Goal: Information Seeking & Learning: Learn about a topic

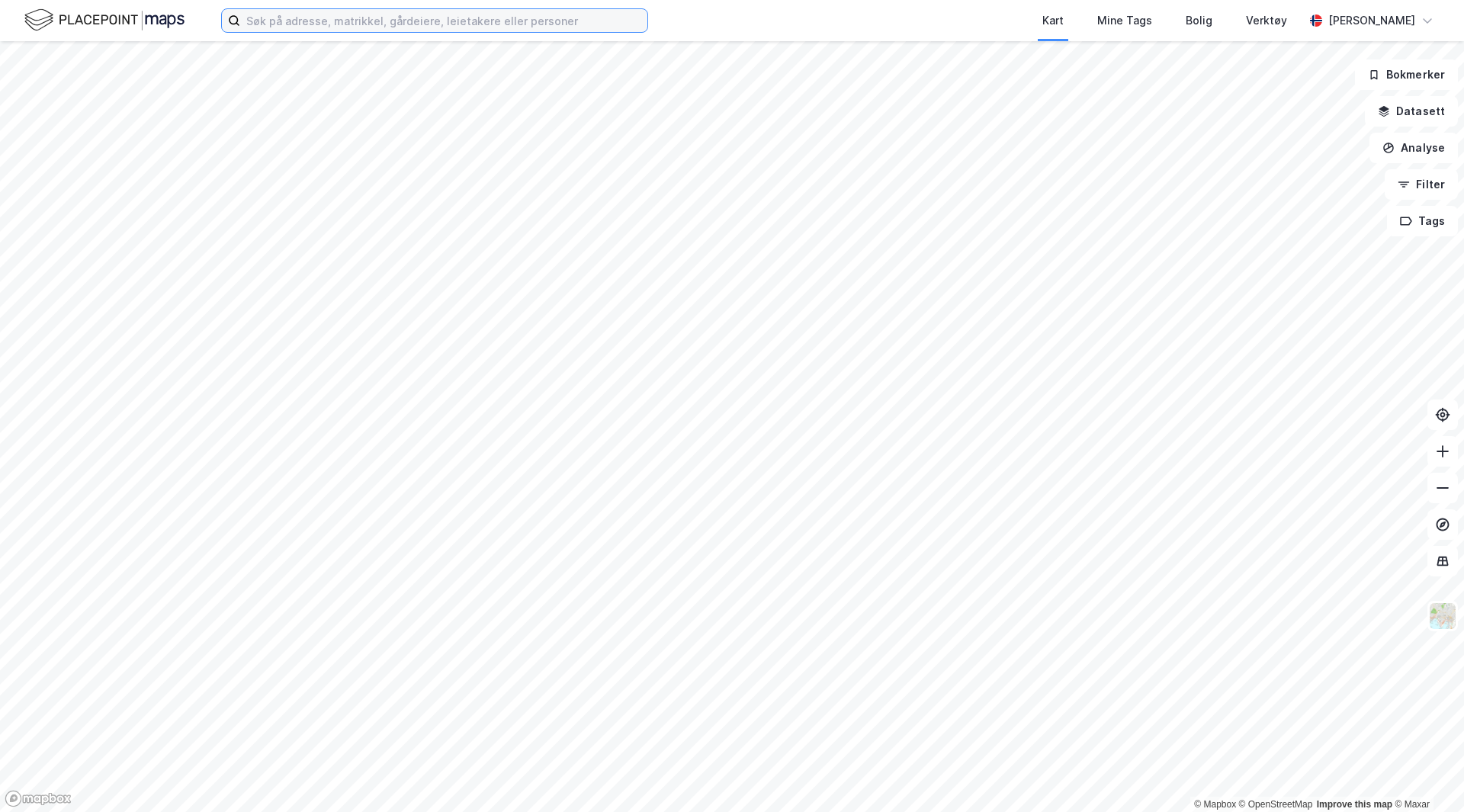
click at [327, 22] on input at bounding box center [443, 20] width 407 height 23
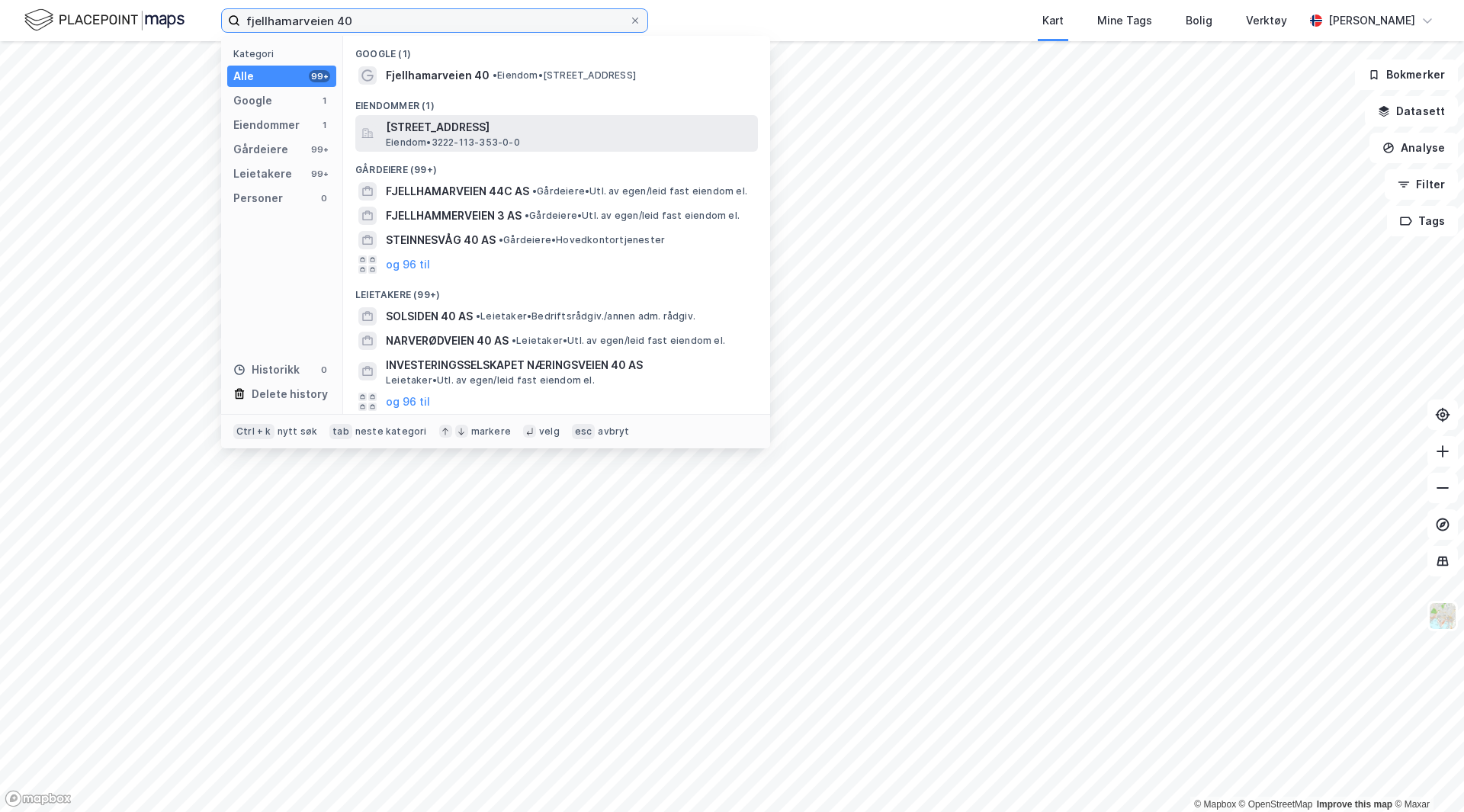
type input "fjellhamarveien 40"
click at [498, 140] on span "Eiendom • 3222-113-353-0-0" at bounding box center [453, 142] width 135 height 12
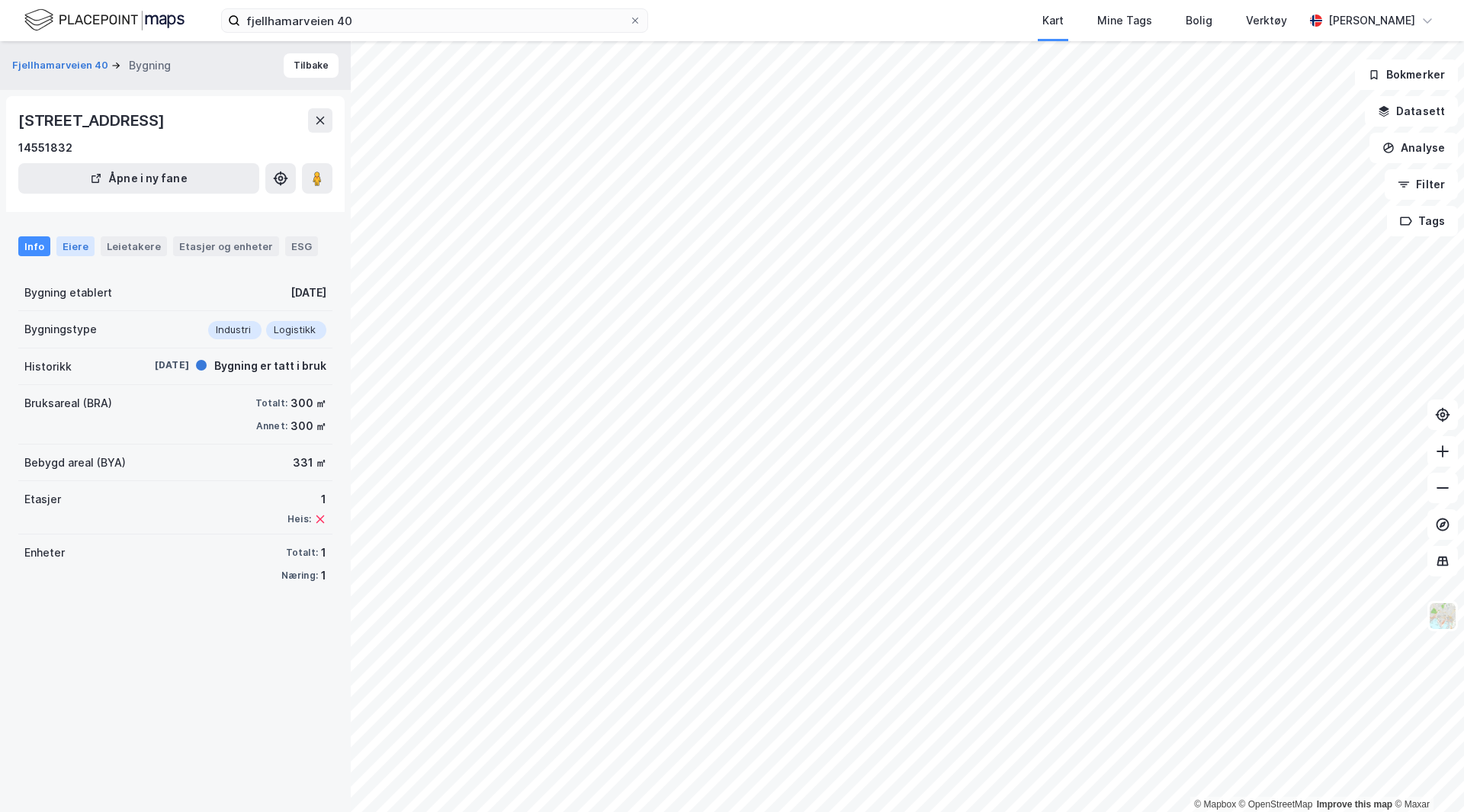
click at [81, 246] on div "Eiere" at bounding box center [75, 245] width 38 height 19
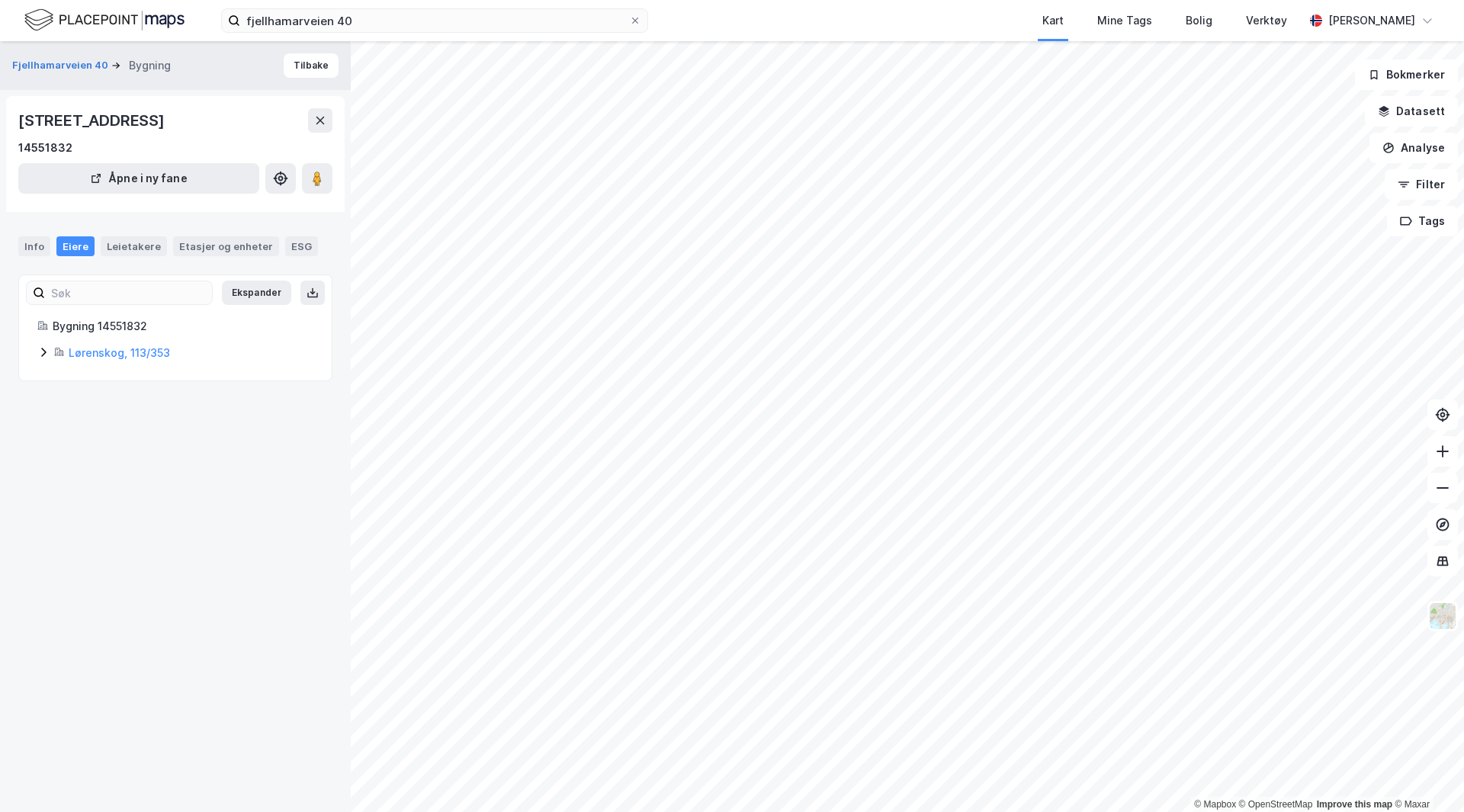
click at [42, 350] on icon at bounding box center [43, 352] width 12 height 12
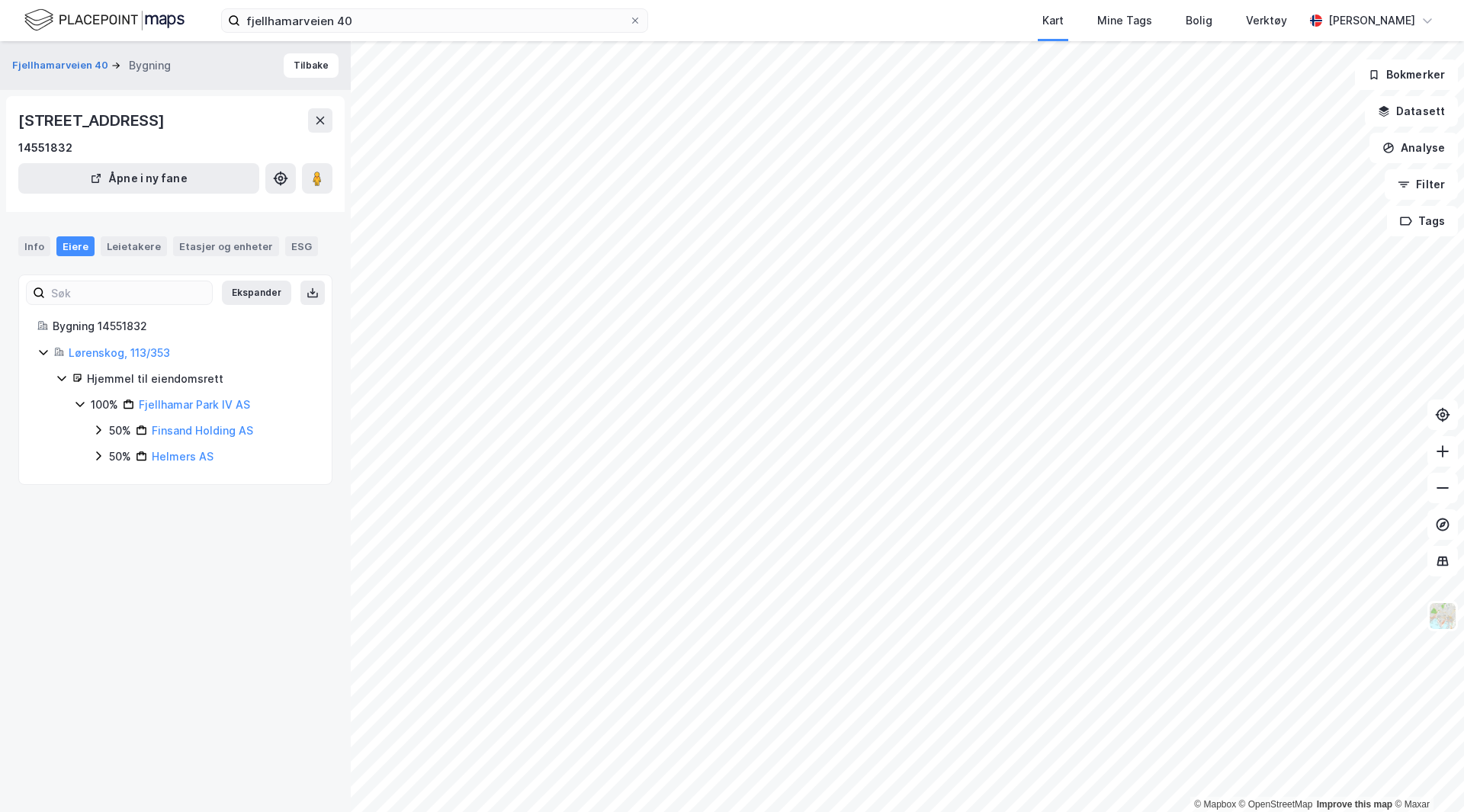
click at [42, 350] on icon at bounding box center [43, 352] width 12 height 12
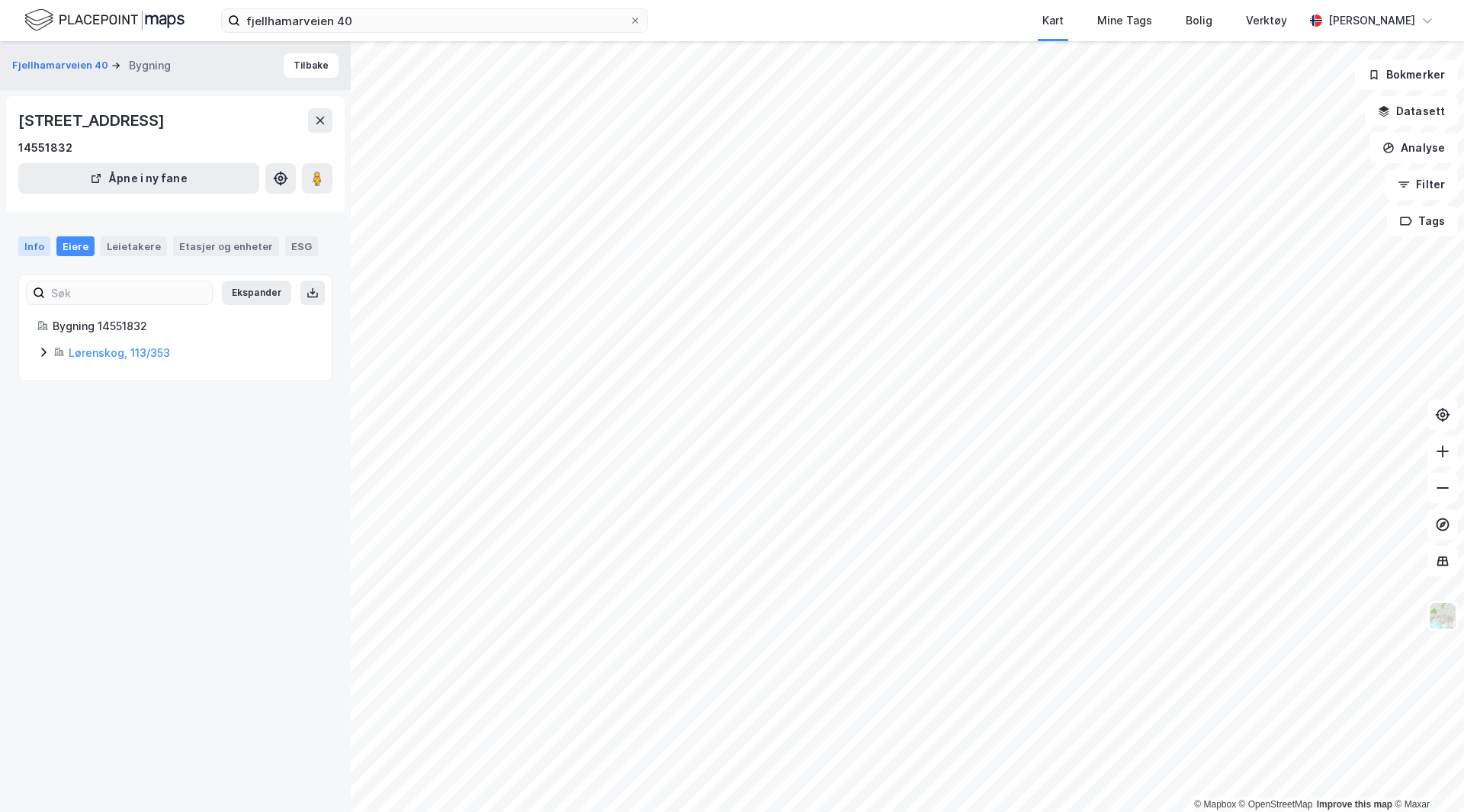
click at [39, 242] on div "Info" at bounding box center [35, 245] width 32 height 19
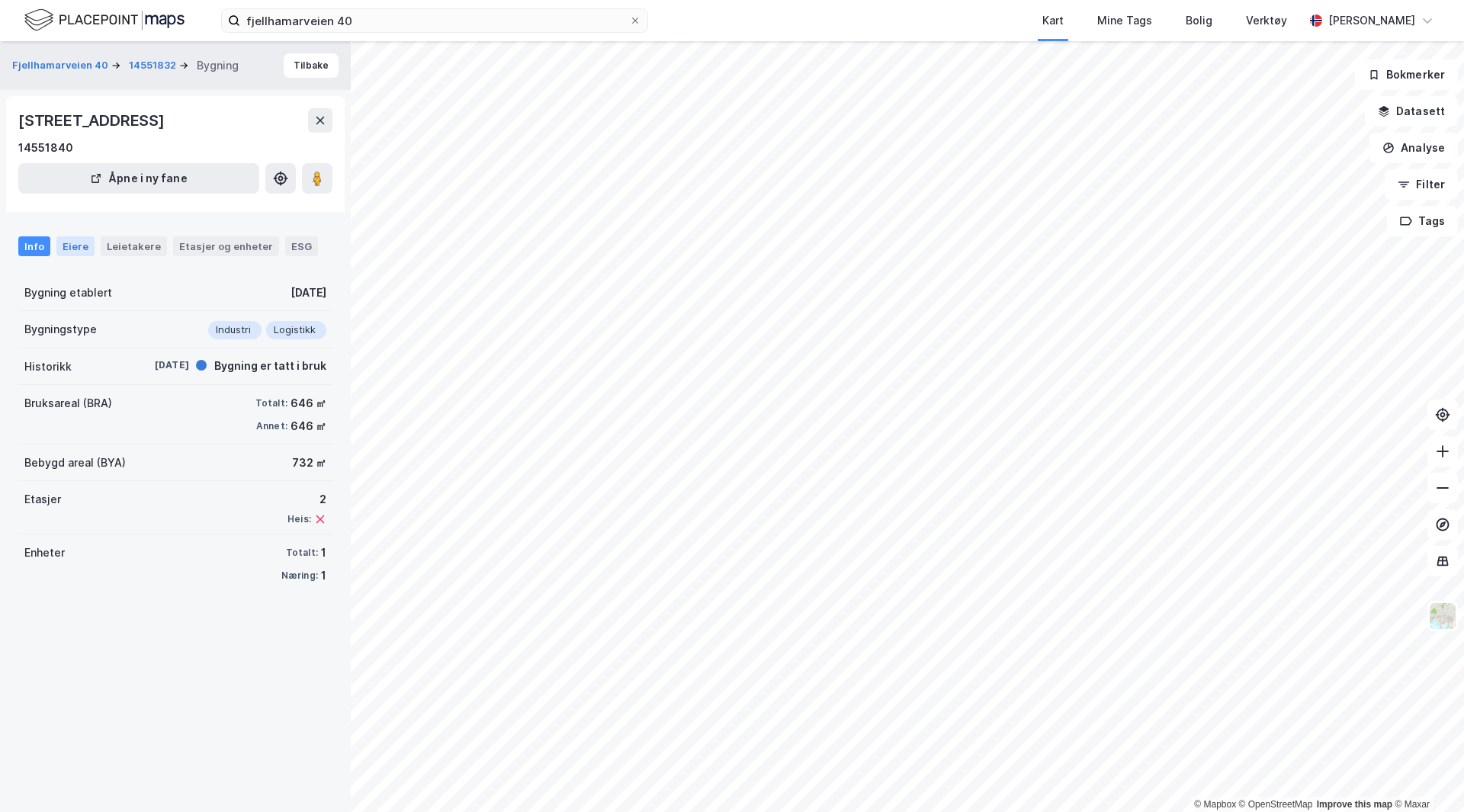
click at [67, 242] on div "Eiere" at bounding box center [75, 245] width 38 height 19
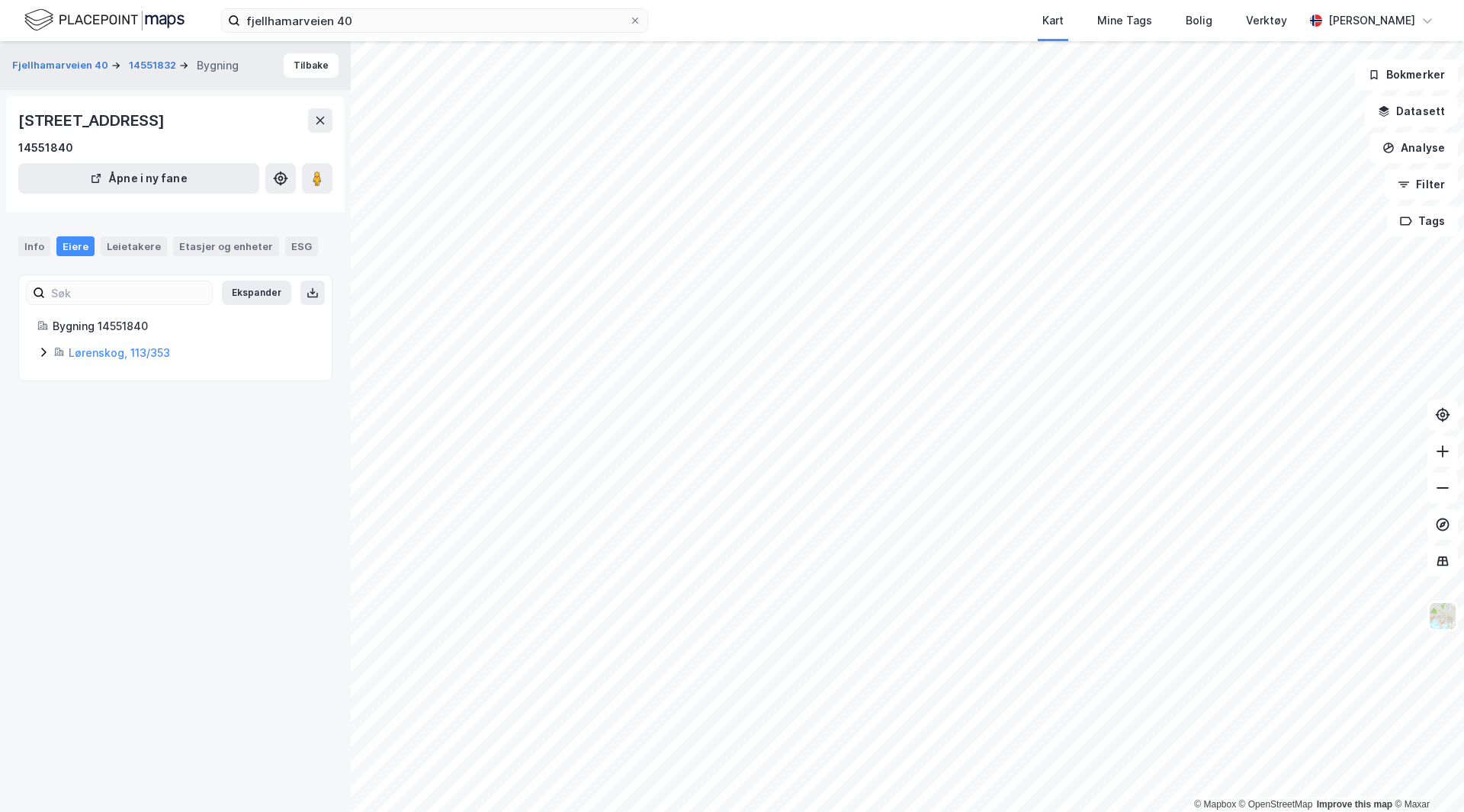
click at [44, 353] on icon at bounding box center [43, 352] width 12 height 12
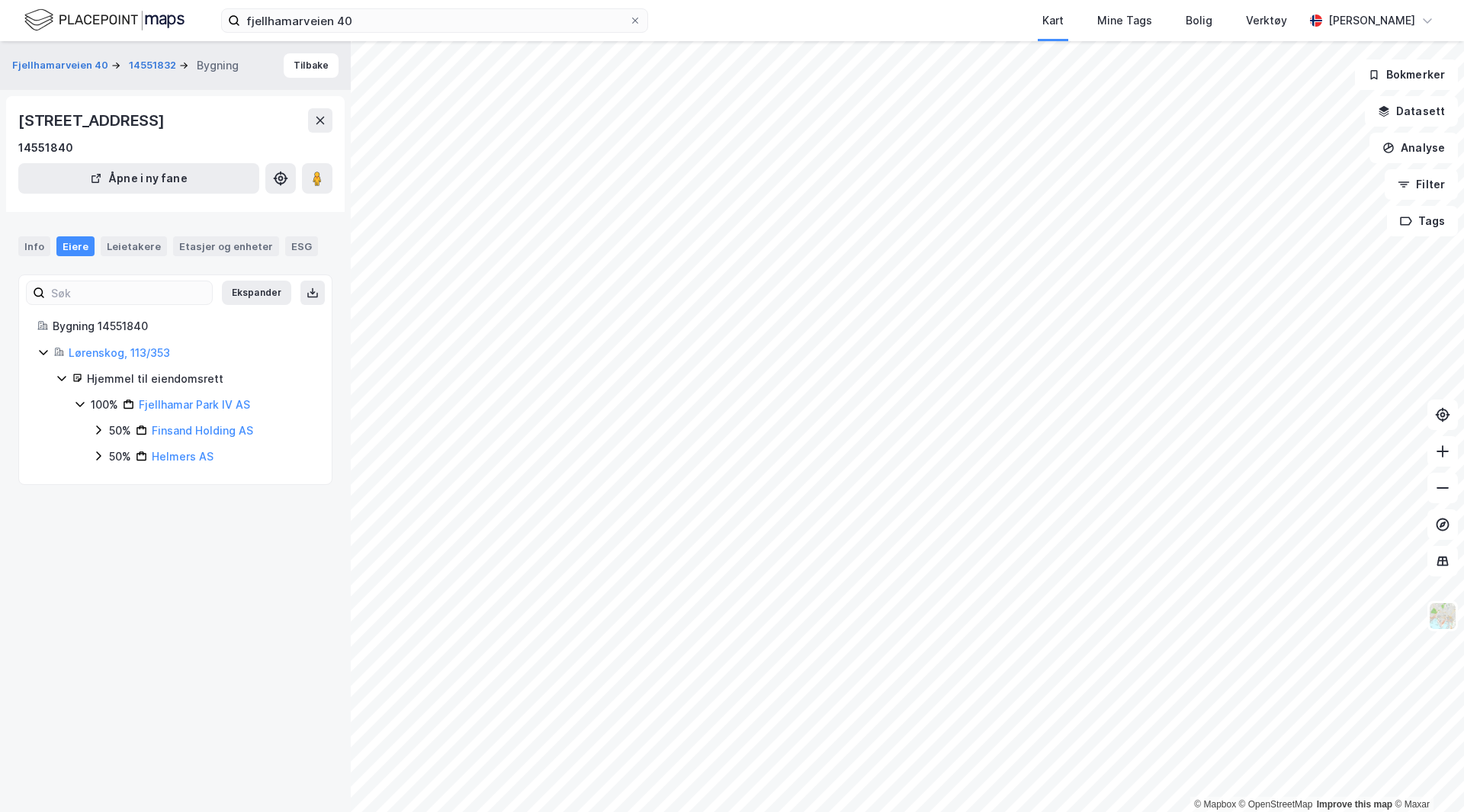
click at [44, 353] on icon at bounding box center [43, 352] width 12 height 12
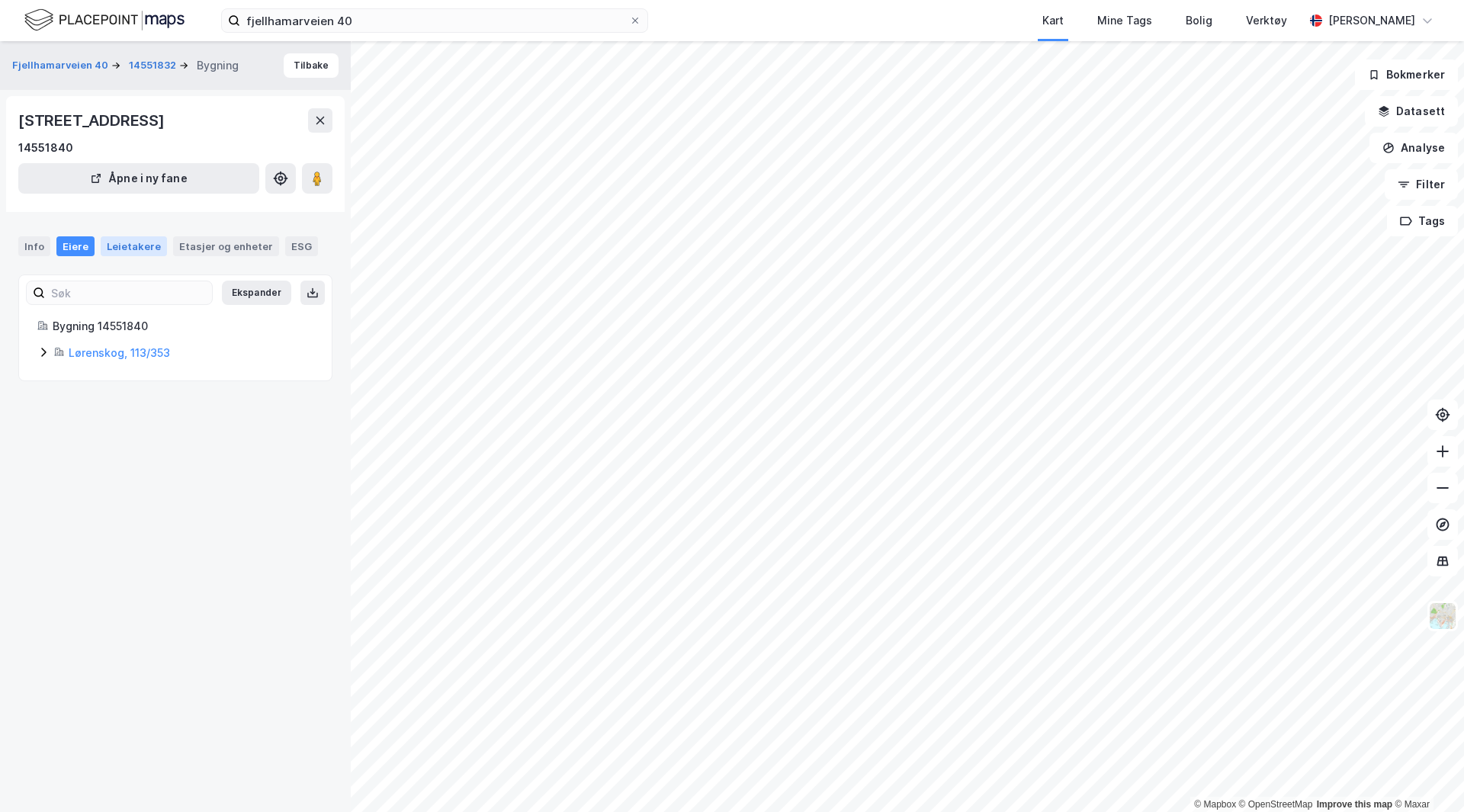
click at [135, 247] on div "Leietakere" at bounding box center [134, 245] width 66 height 19
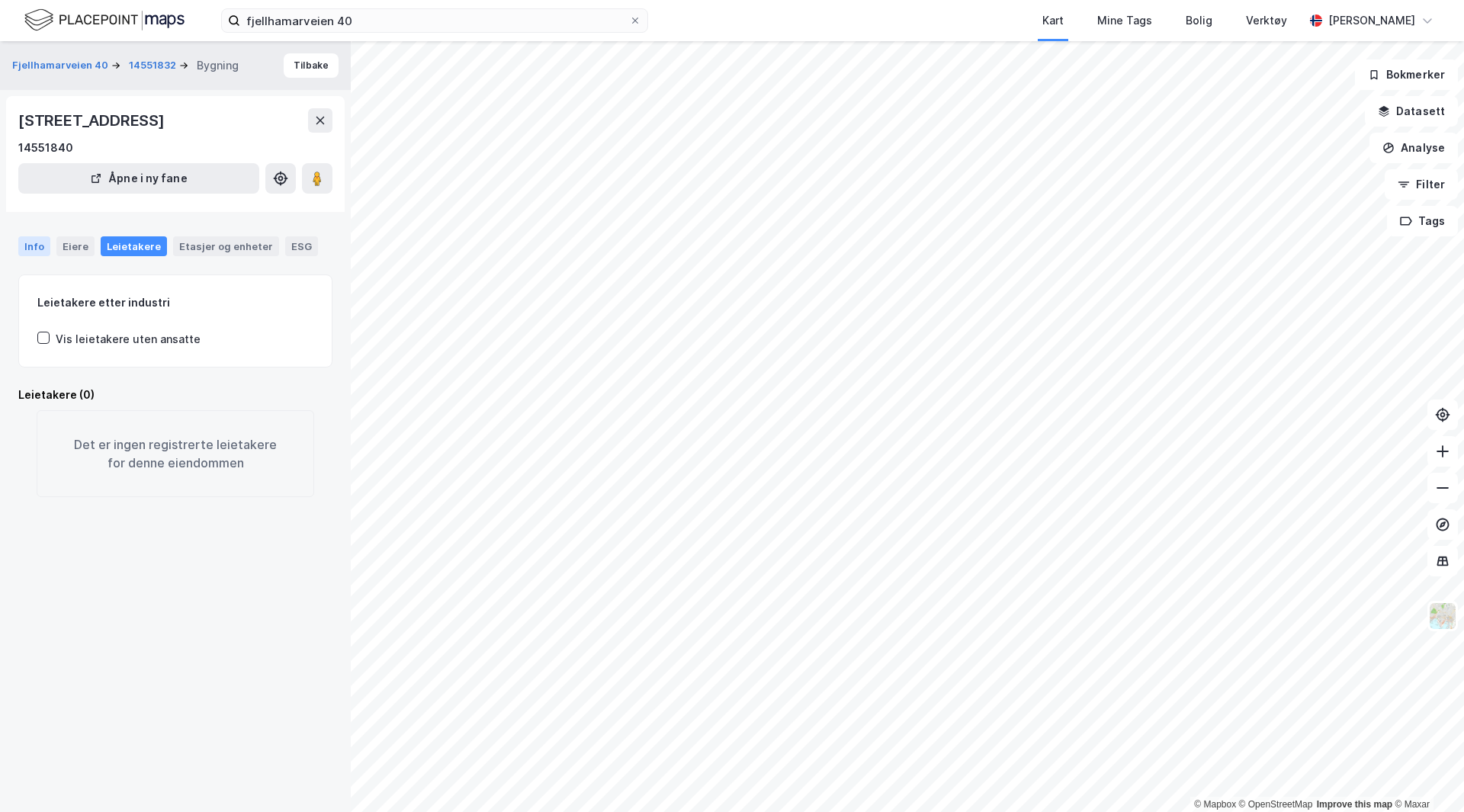
click at [27, 250] on div "Info" at bounding box center [35, 245] width 32 height 19
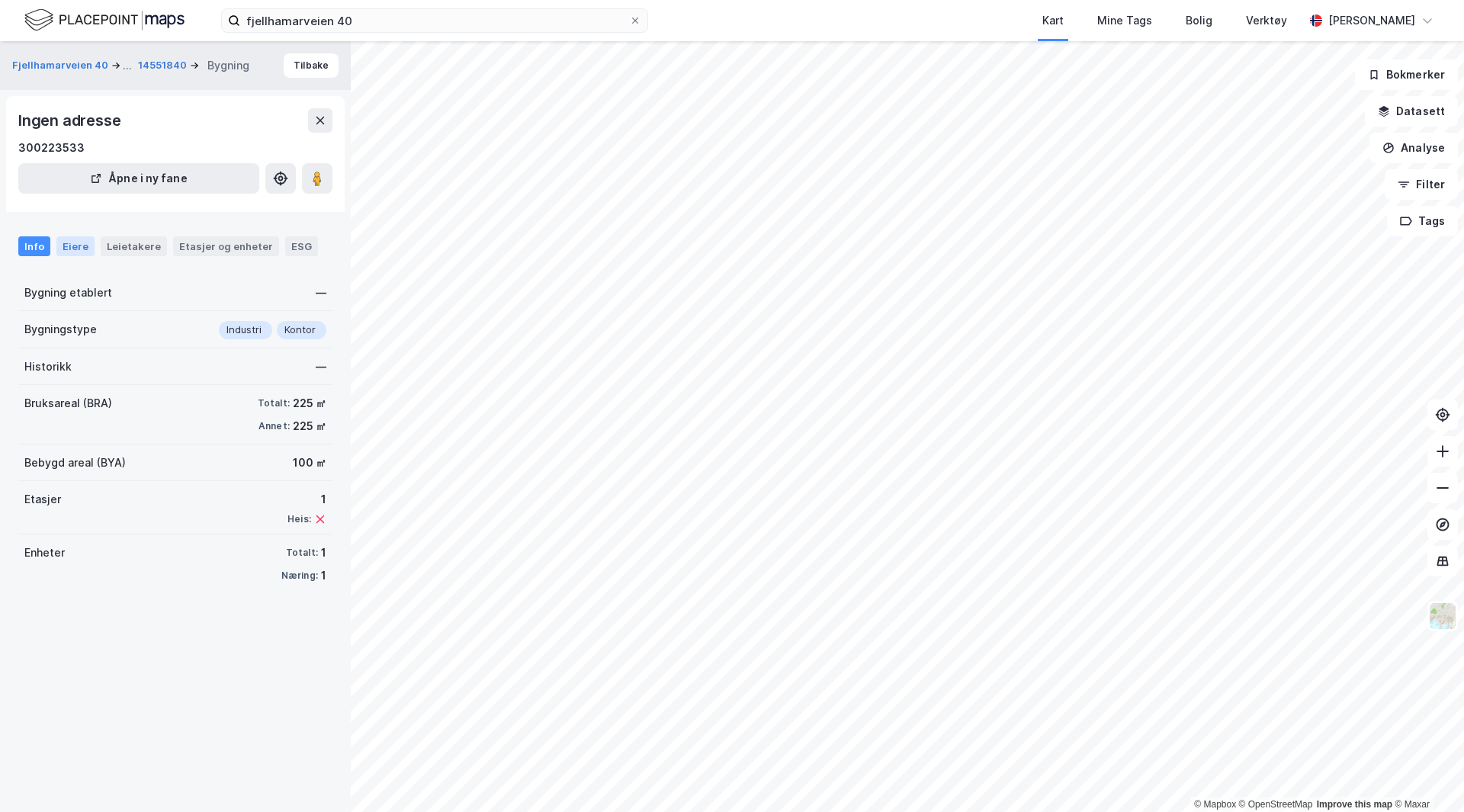
click at [63, 249] on div "Eiere" at bounding box center [75, 245] width 38 height 19
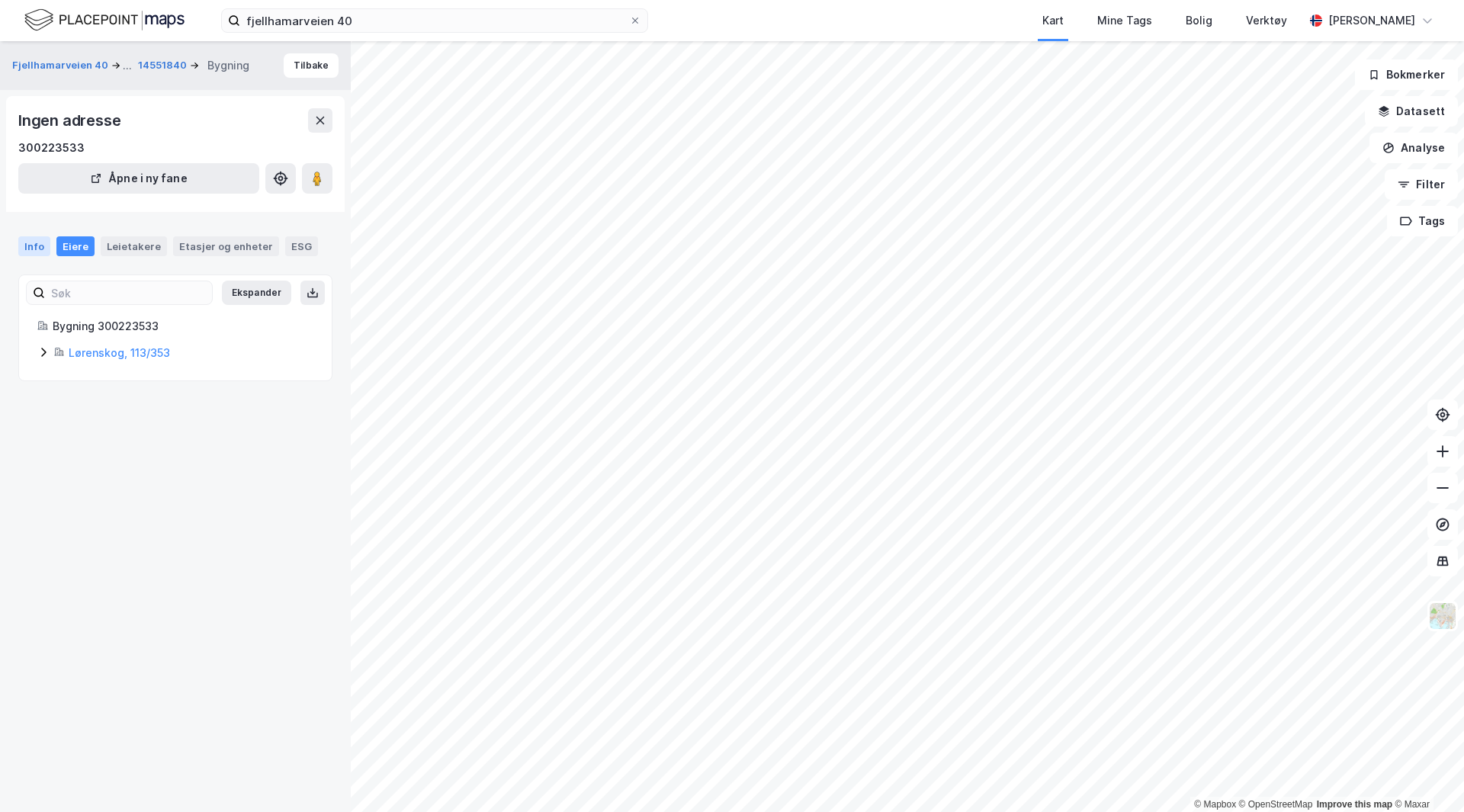
click at [35, 246] on div "Info" at bounding box center [35, 245] width 32 height 19
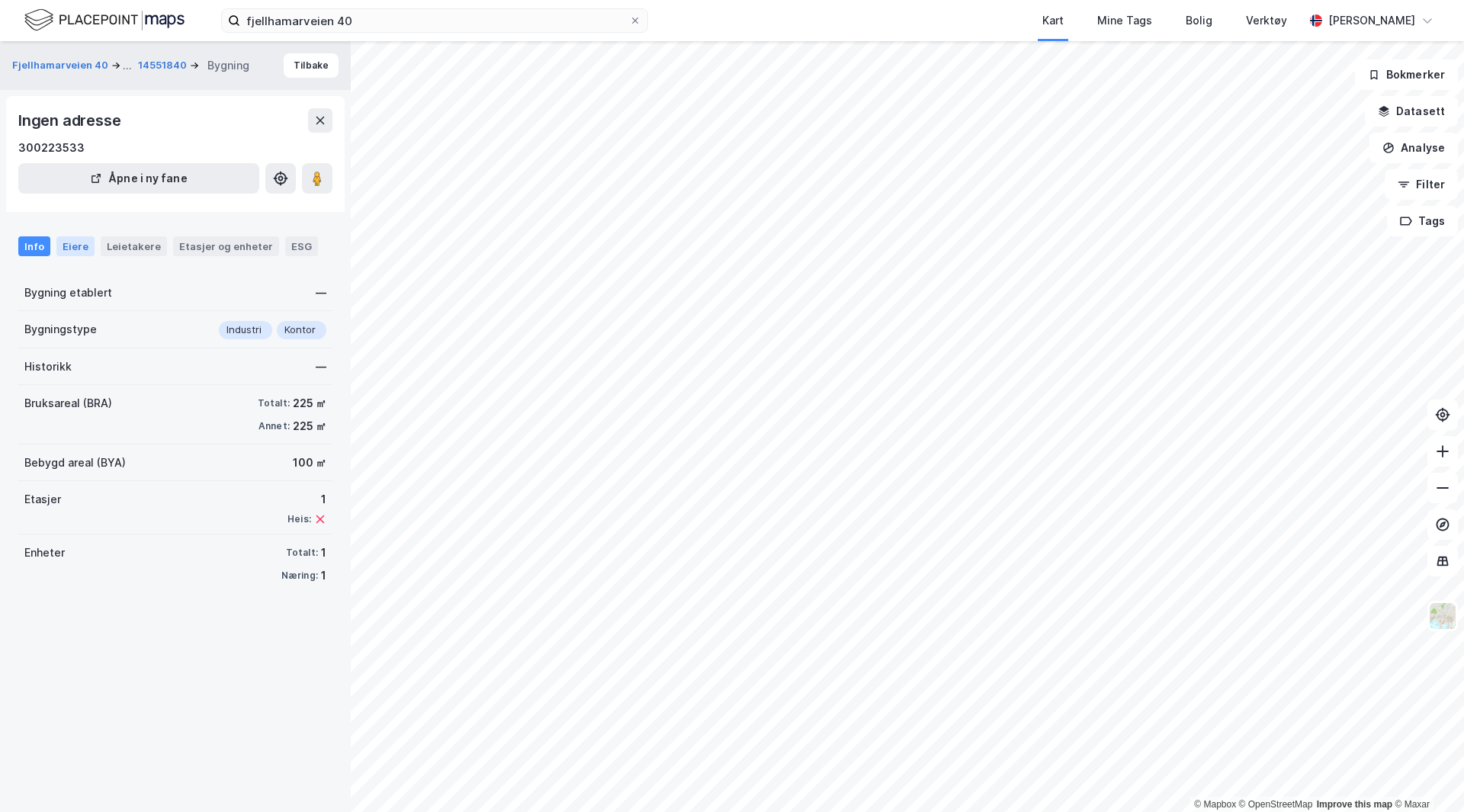
click at [58, 246] on div "Eiere" at bounding box center [75, 245] width 38 height 19
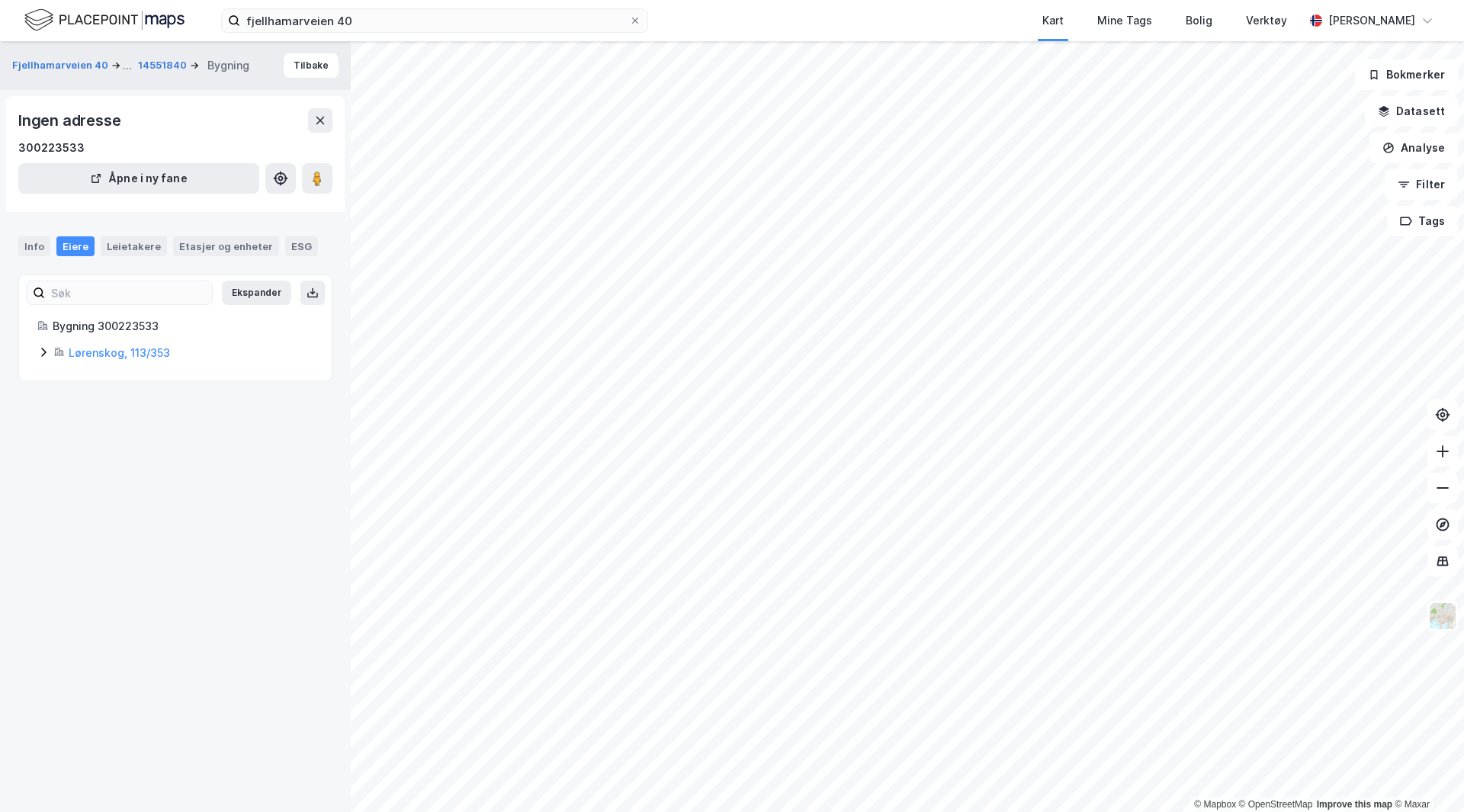
click at [42, 349] on icon at bounding box center [43, 352] width 4 height 9
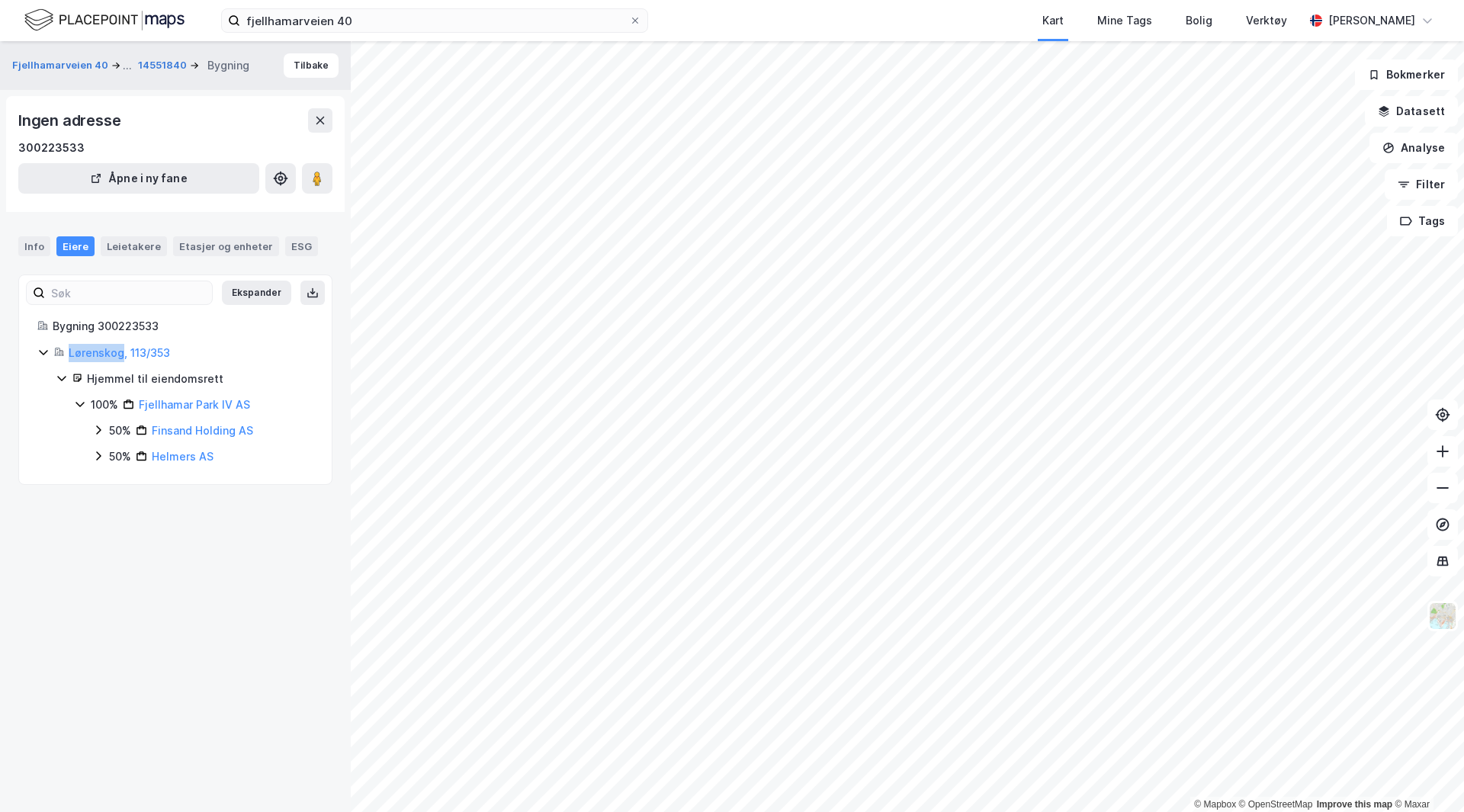
click at [42, 349] on icon at bounding box center [43, 352] width 12 height 12
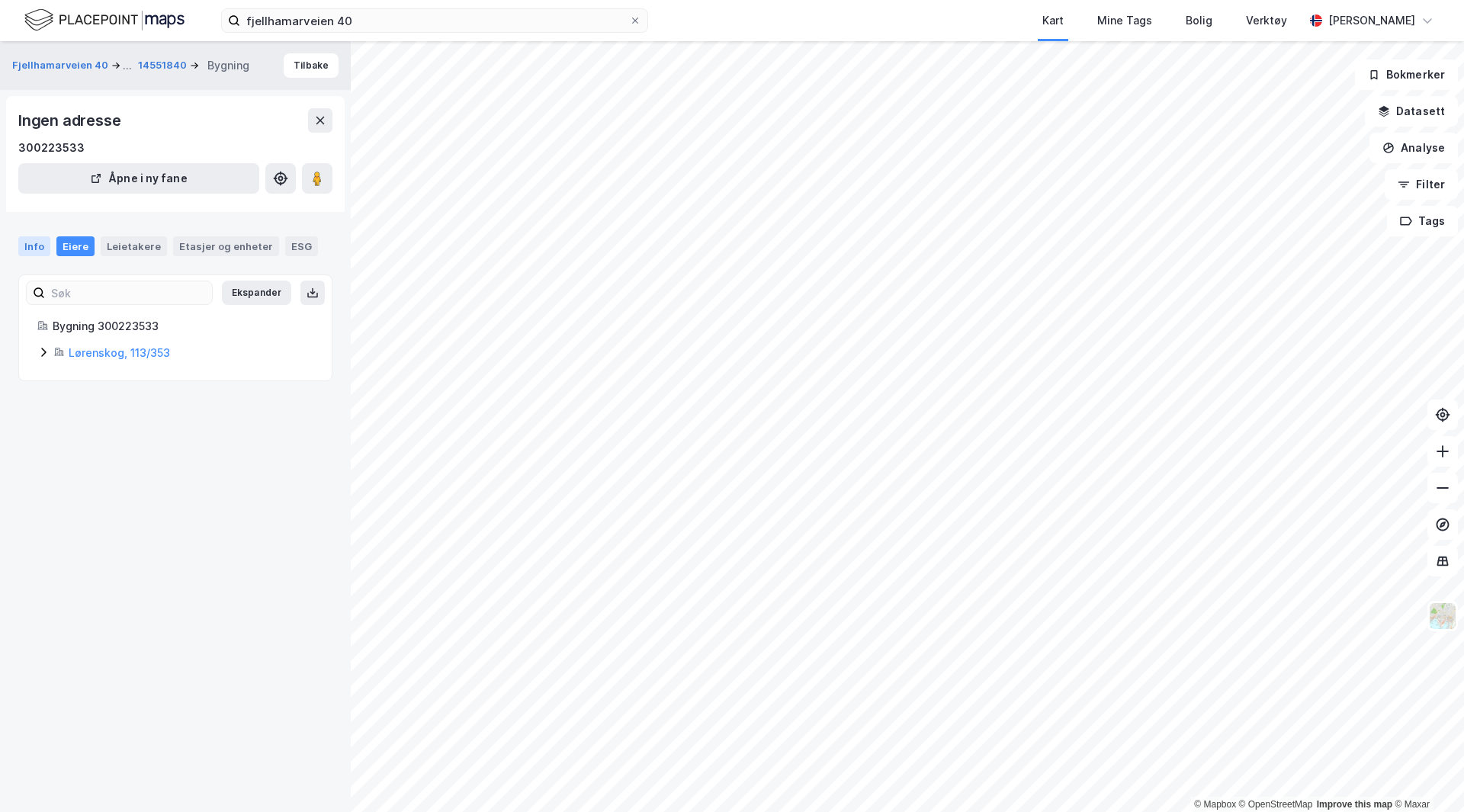
click at [41, 243] on div "Info" at bounding box center [35, 245] width 32 height 19
